Goal: Task Accomplishment & Management: Use online tool/utility

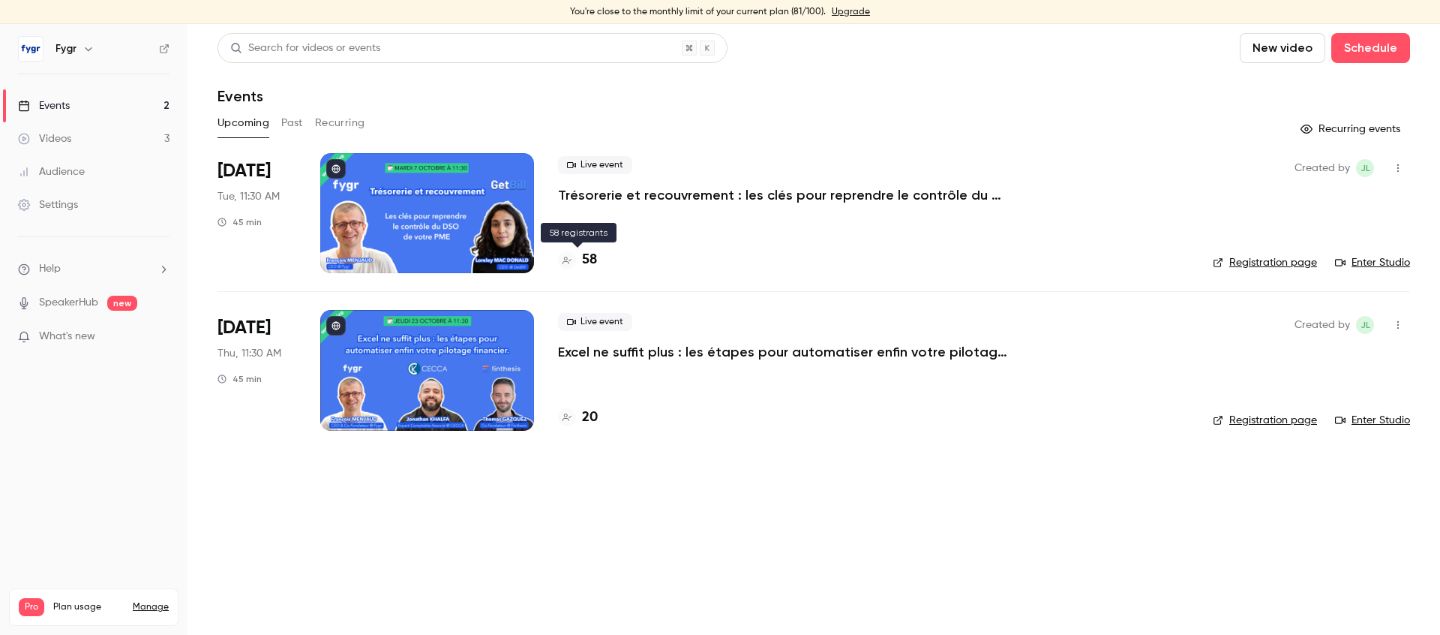
click at [592, 263] on h4 "58" at bounding box center [589, 260] width 15 height 20
click at [590, 416] on h4 "20" at bounding box center [590, 417] width 16 height 20
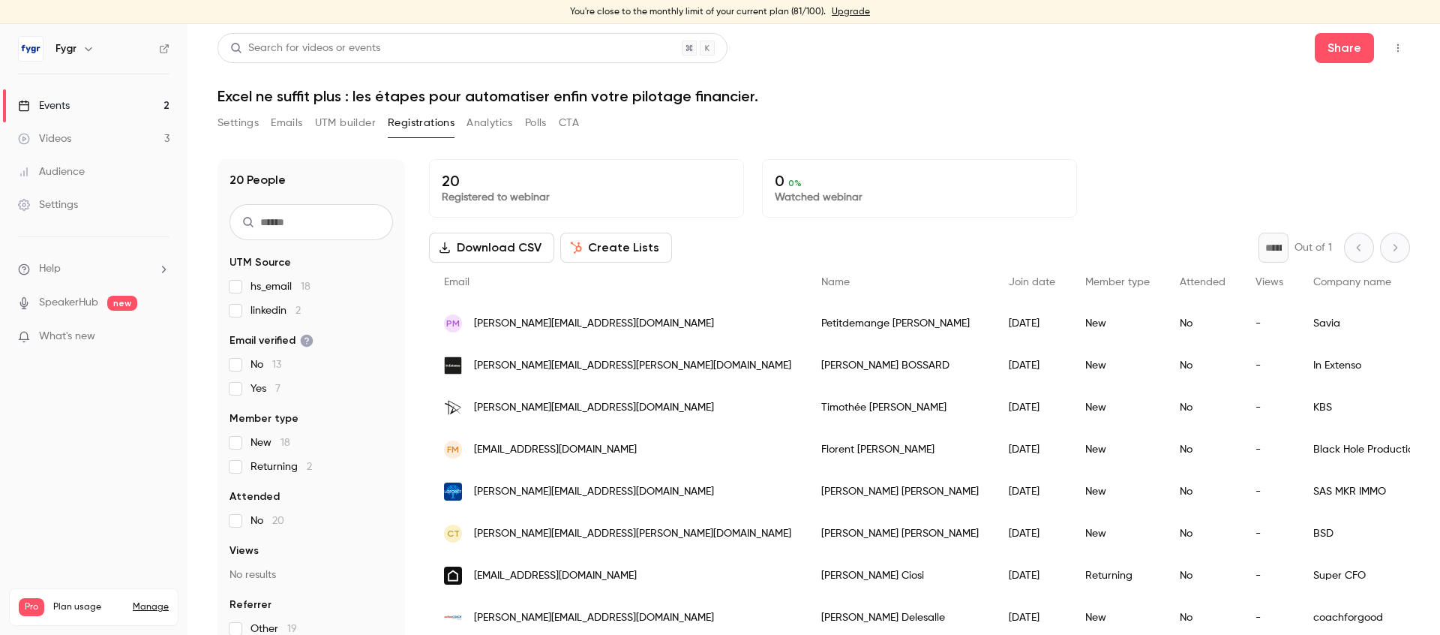
click at [866, 247] on div "Download CSV Create Lists * Out of 1" at bounding box center [919, 248] width 981 height 30
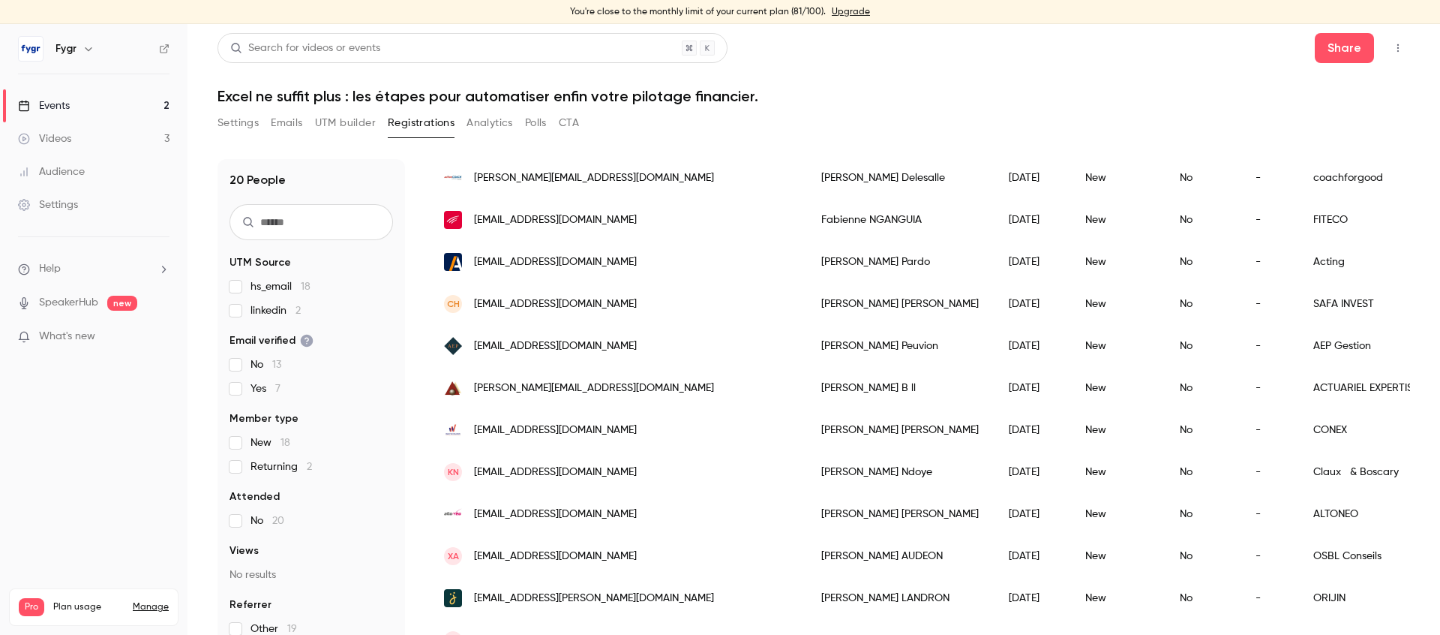
scroll to position [499, 0]
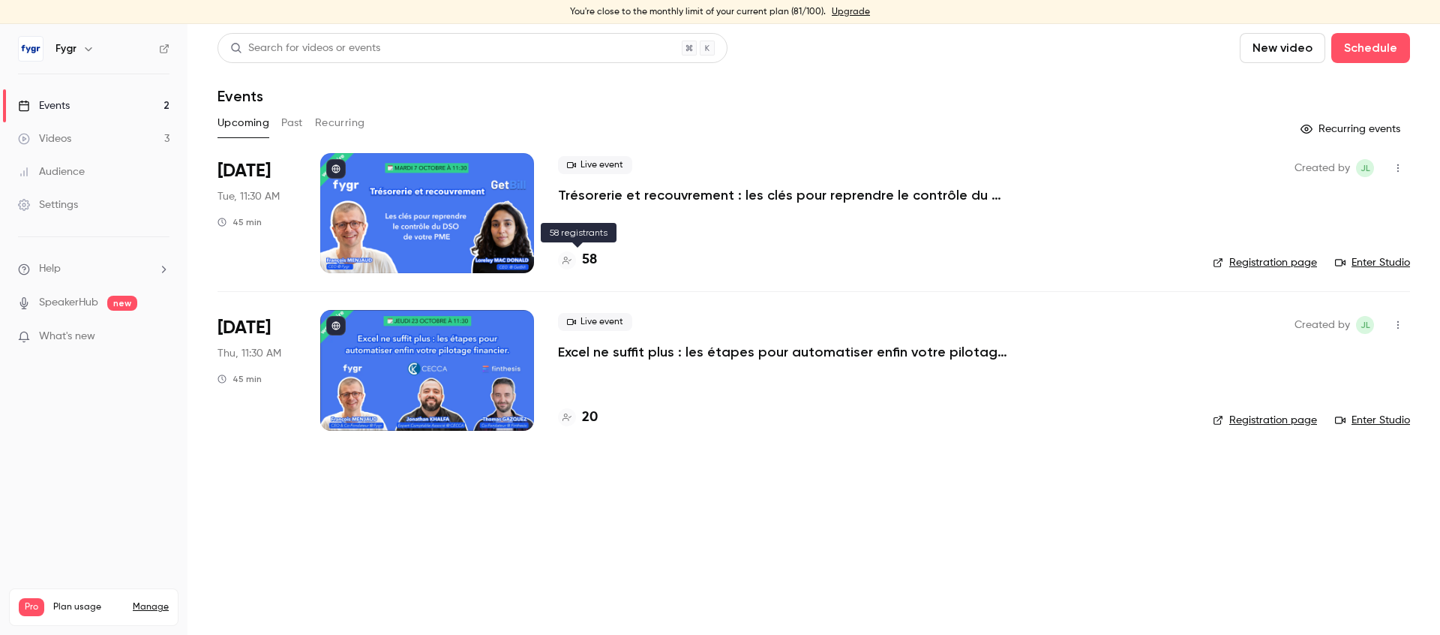
click at [591, 255] on h4 "58" at bounding box center [589, 260] width 15 height 20
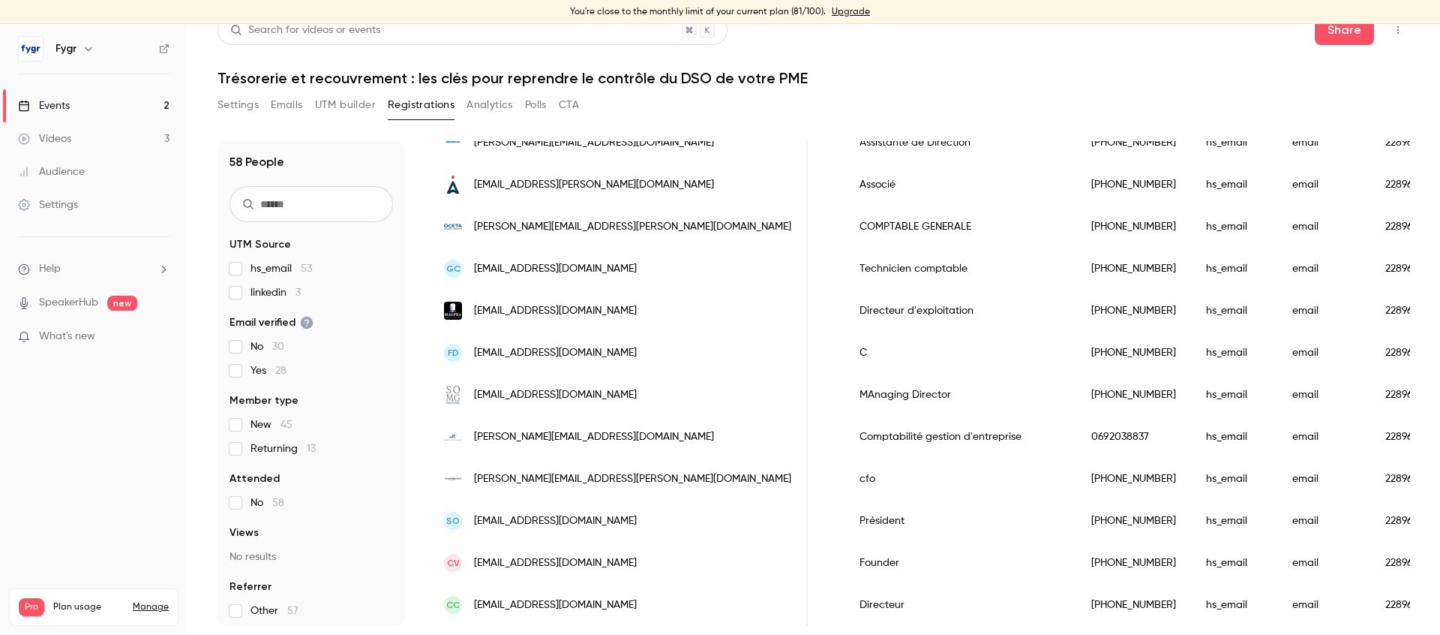
scroll to position [0, 990]
